Goal: Task Accomplishment & Management: Manage account settings

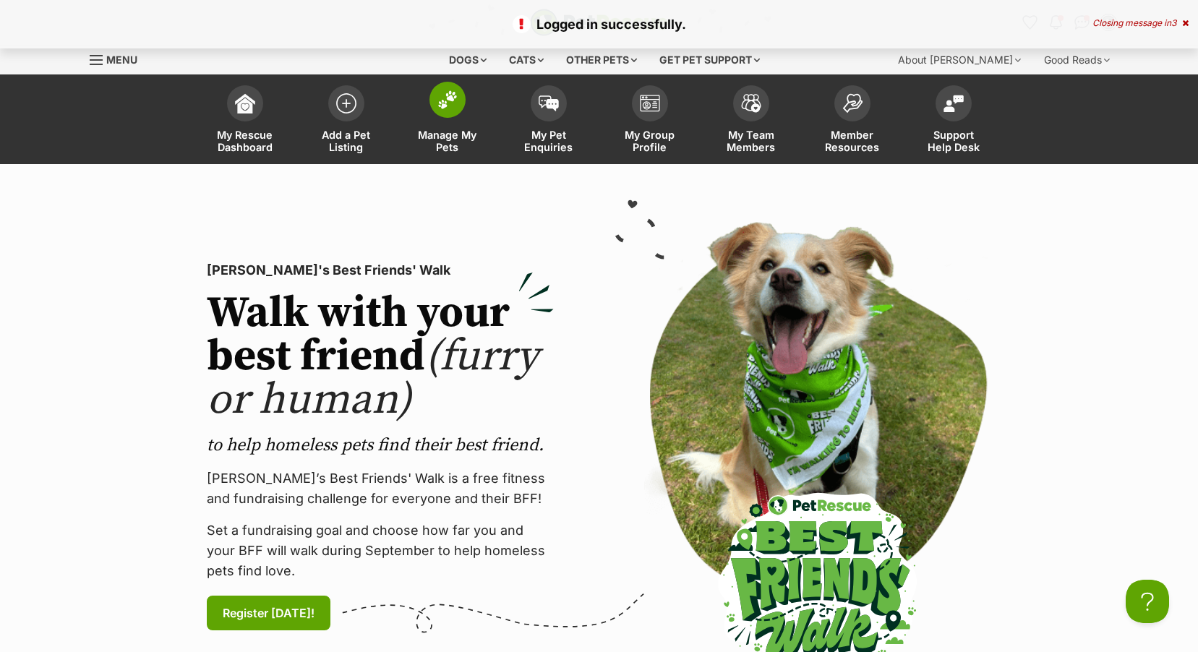
click at [450, 106] on img at bounding box center [447, 99] width 20 height 19
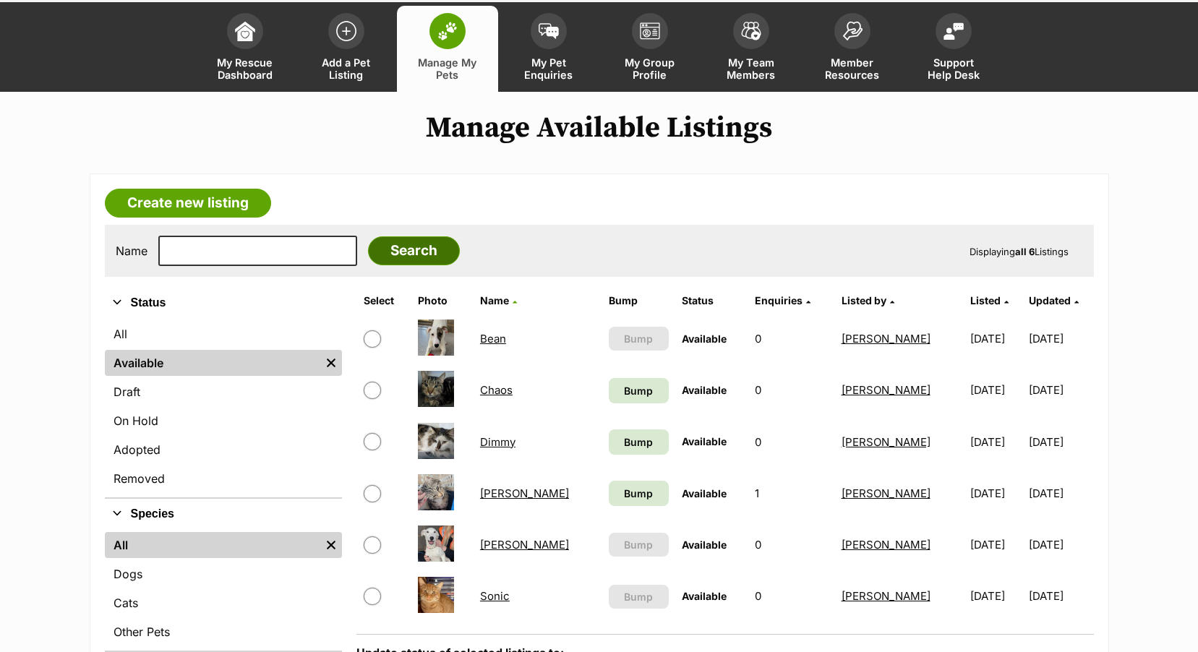
scroll to position [145, 0]
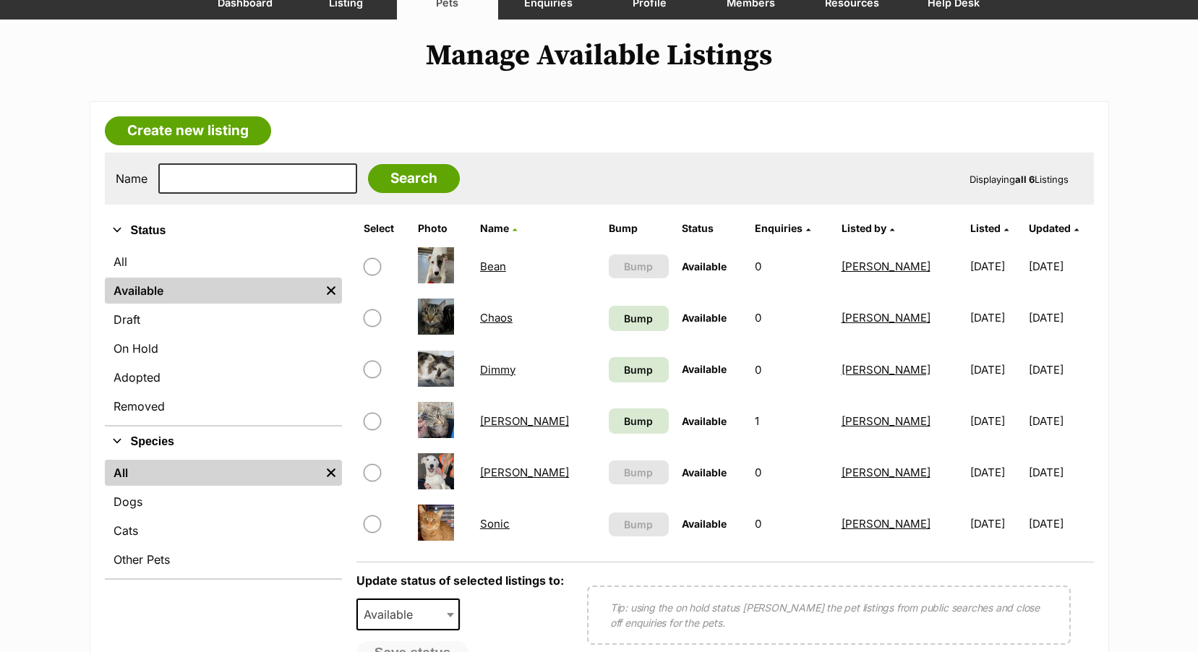
click at [492, 471] on link "[PERSON_NAME]" at bounding box center [524, 473] width 89 height 14
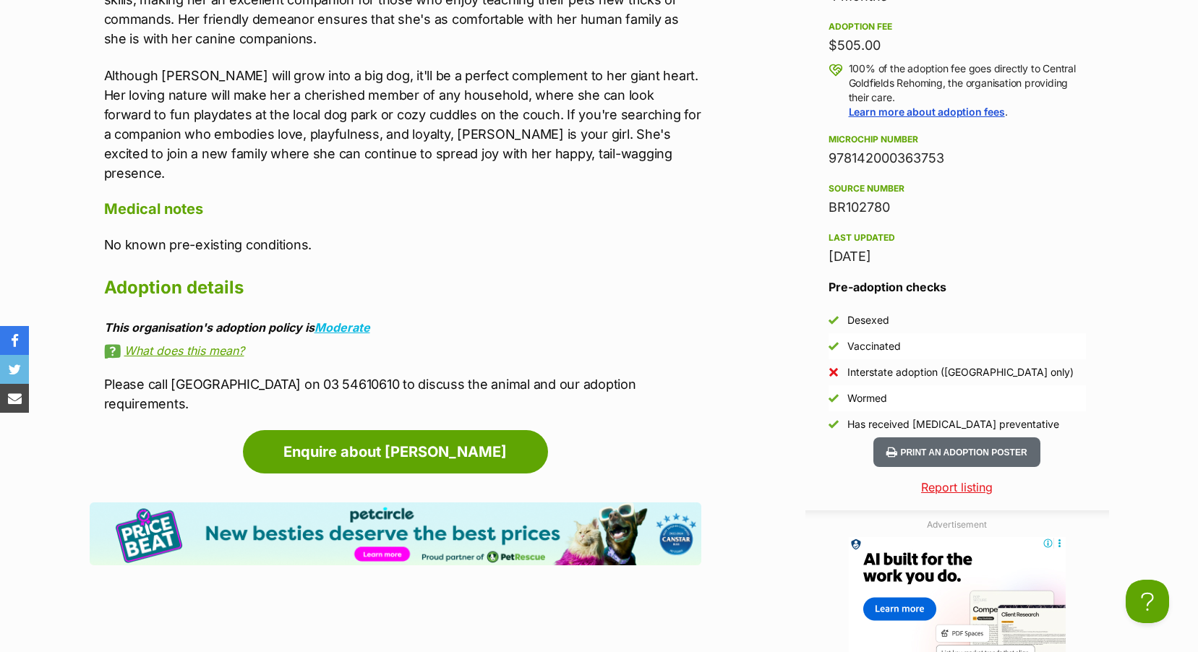
scroll to position [1518, 0]
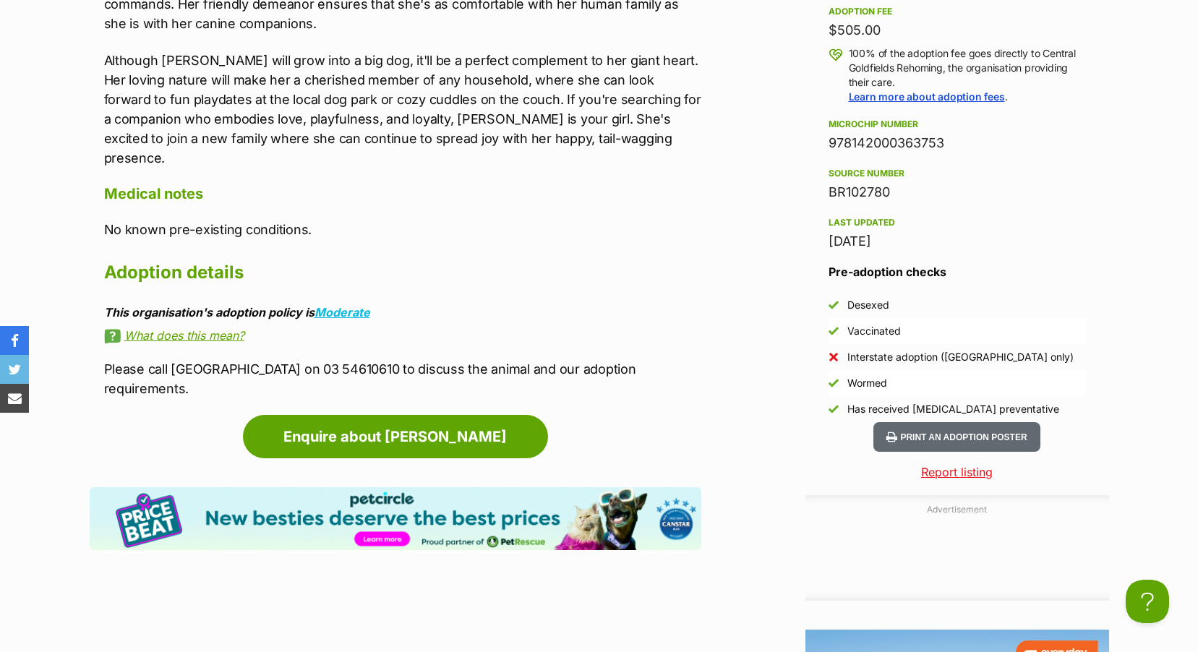
drag, startPoint x: 830, startPoint y: 142, endPoint x: 947, endPoint y: 146, distance: 116.5
click at [947, 146] on div "978142000363753" at bounding box center [957, 143] width 257 height 20
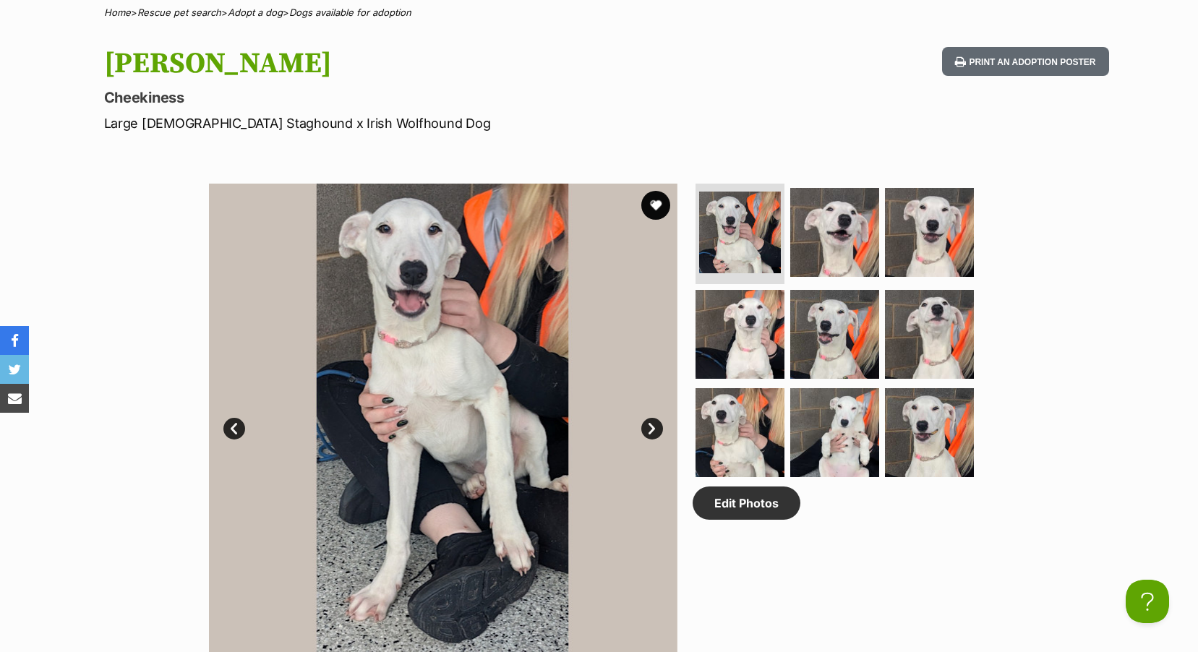
scroll to position [0, 0]
click at [458, 274] on img at bounding box center [443, 418] width 469 height 469
